Goal: Find specific fact: Find specific fact

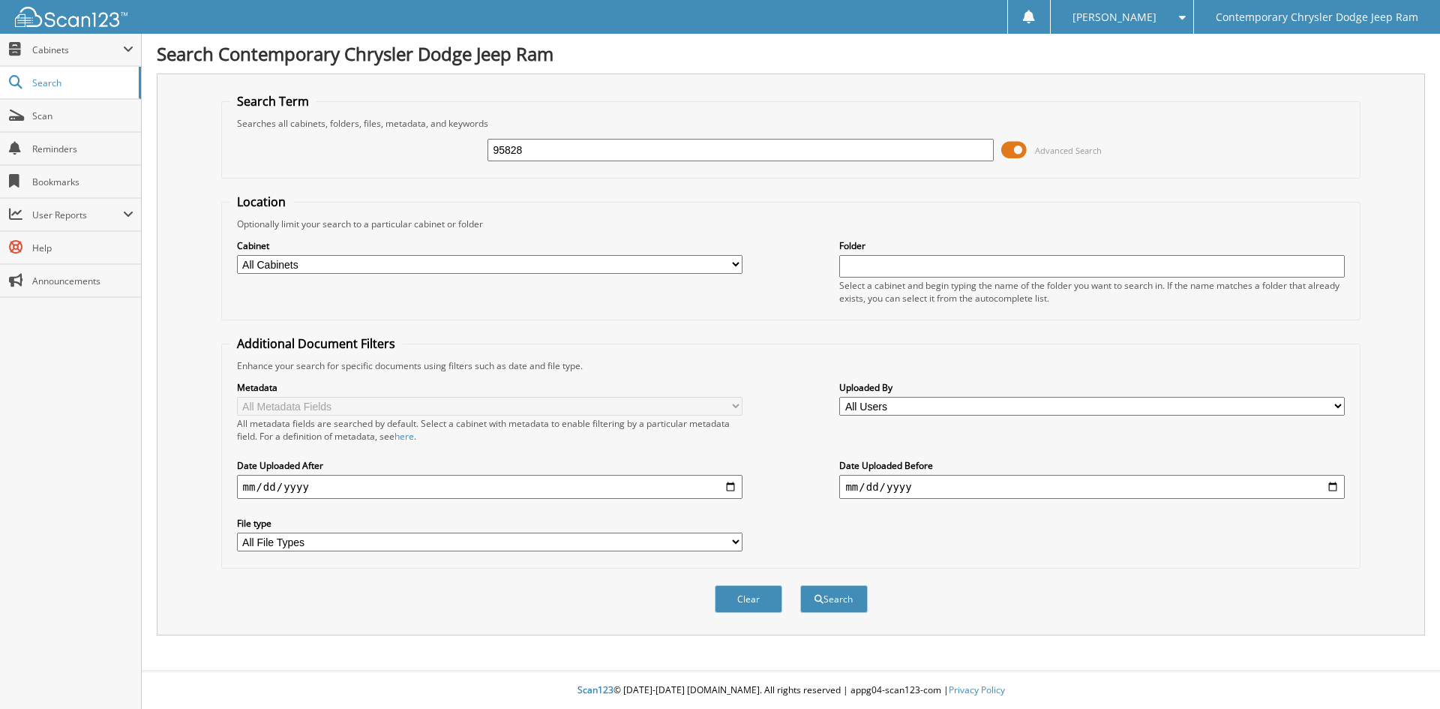
type input "95828"
click at [800, 585] on button "Search" at bounding box center [833, 599] width 67 height 28
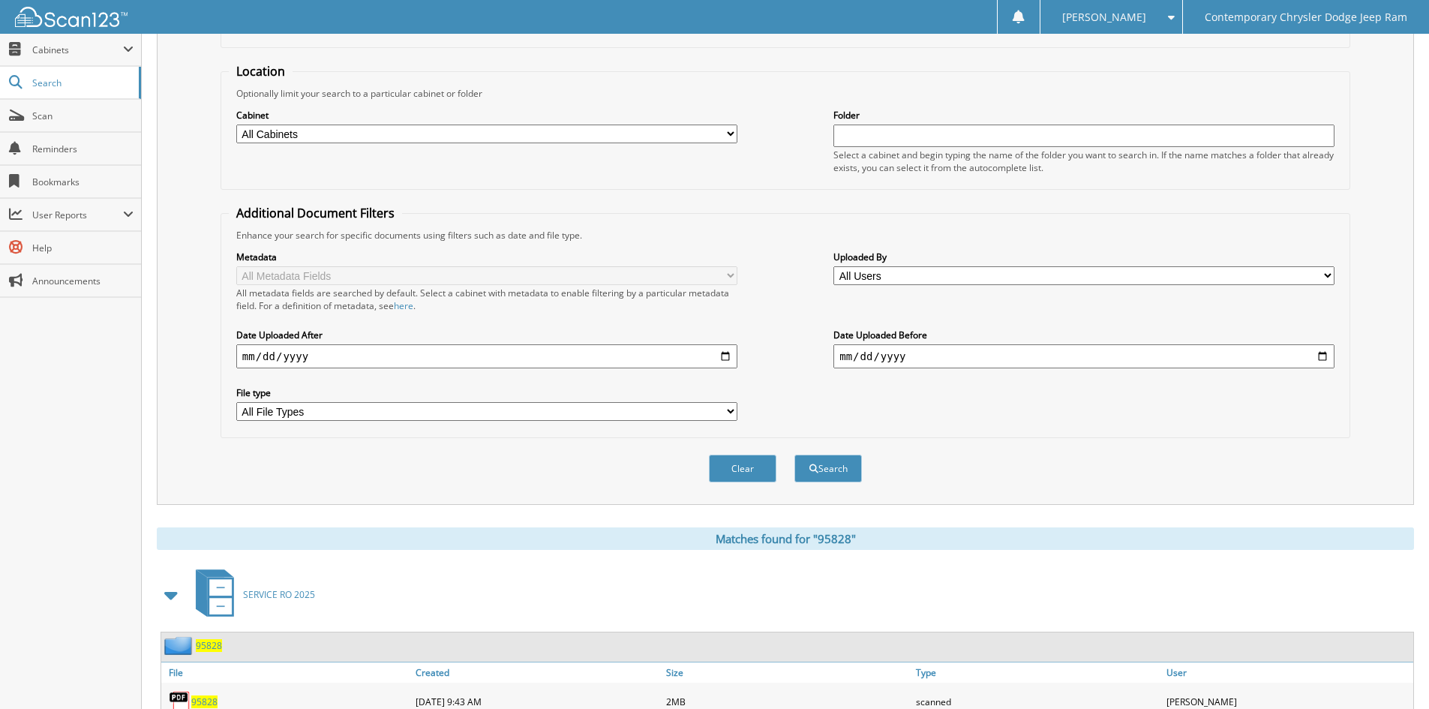
scroll to position [375, 0]
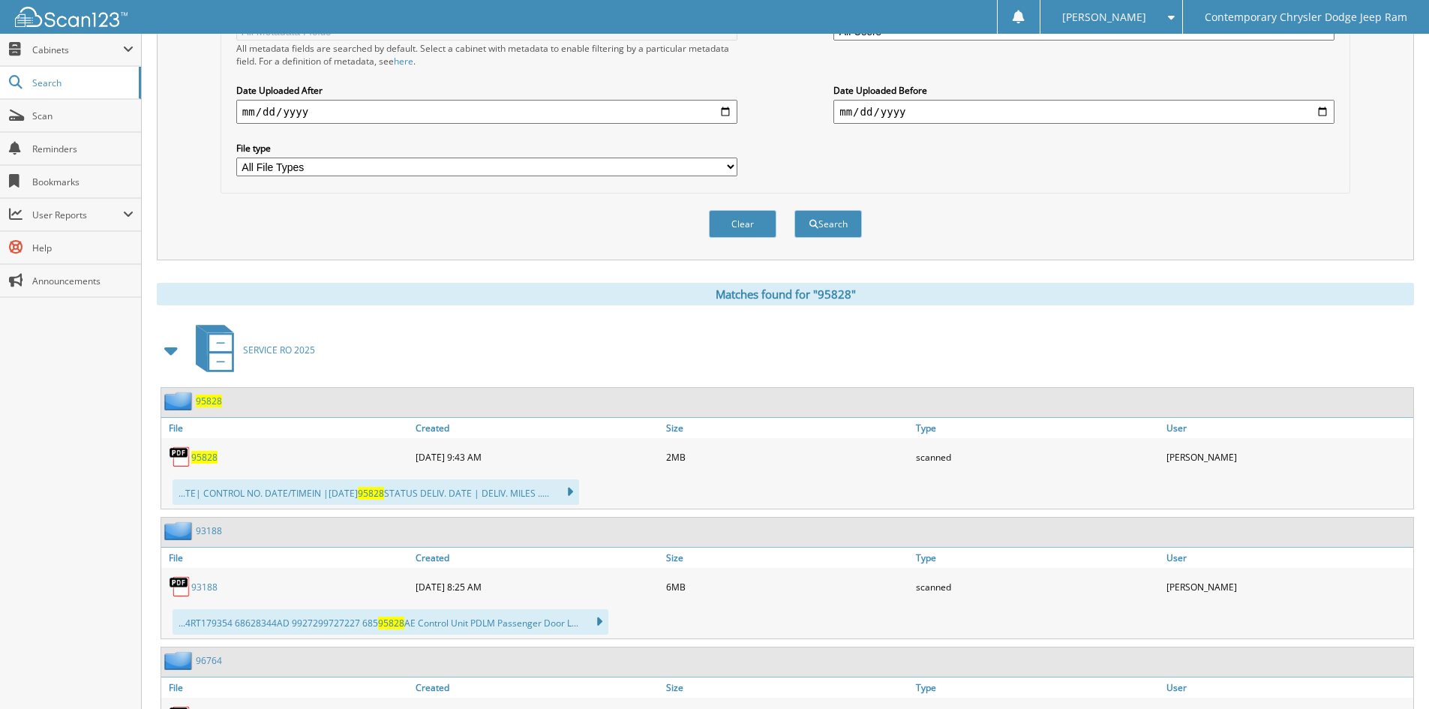
click at [201, 454] on span "95828" at bounding box center [204, 457] width 26 height 13
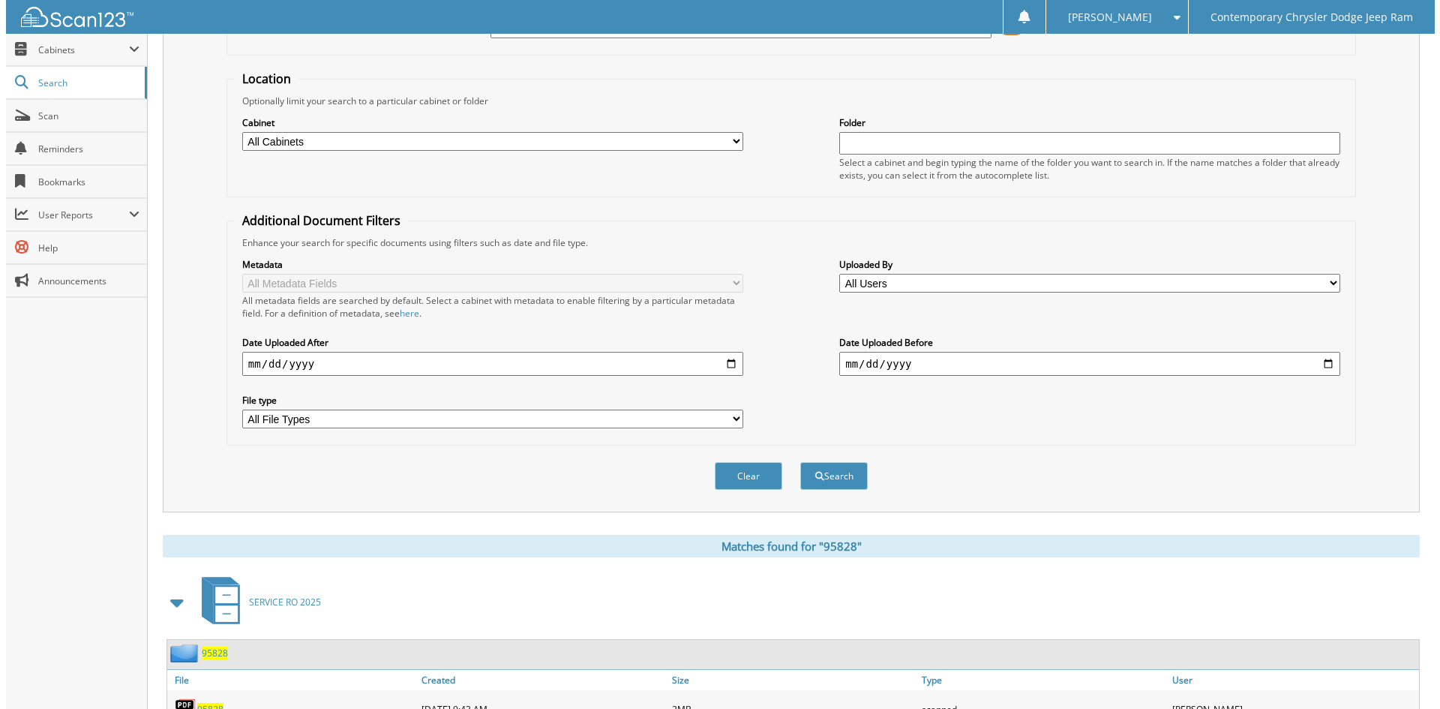
scroll to position [0, 0]
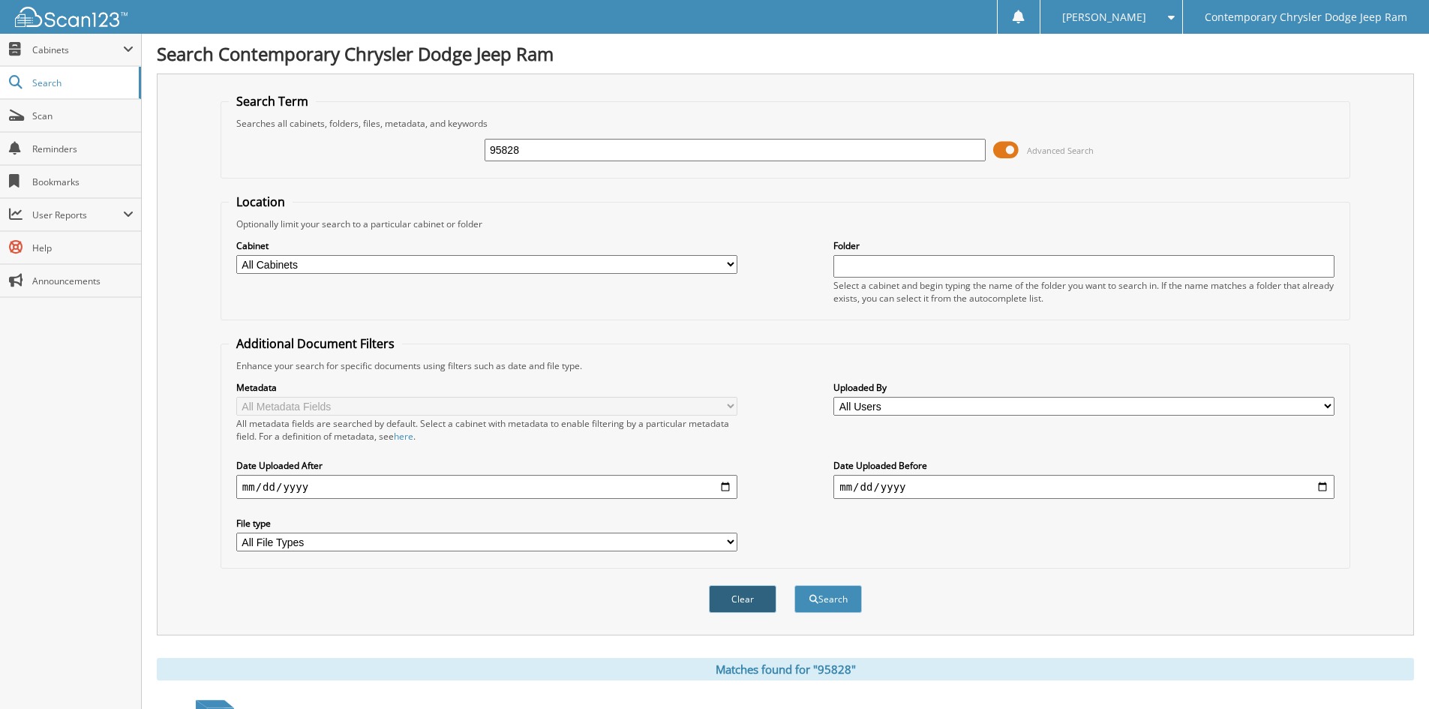
click at [747, 593] on button "Clear" at bounding box center [742, 599] width 67 height 28
